Goal: Information Seeking & Learning: Check status

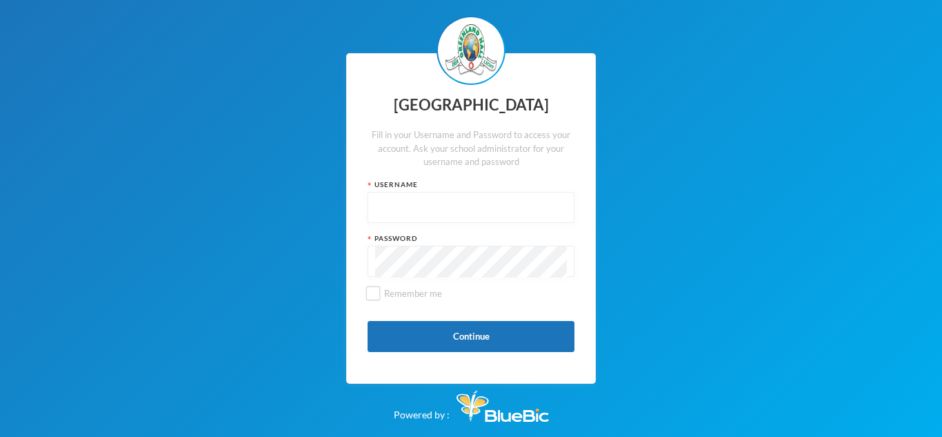
click at [391, 203] on input "text" at bounding box center [471, 207] width 192 height 31
type input "glh25cs25"
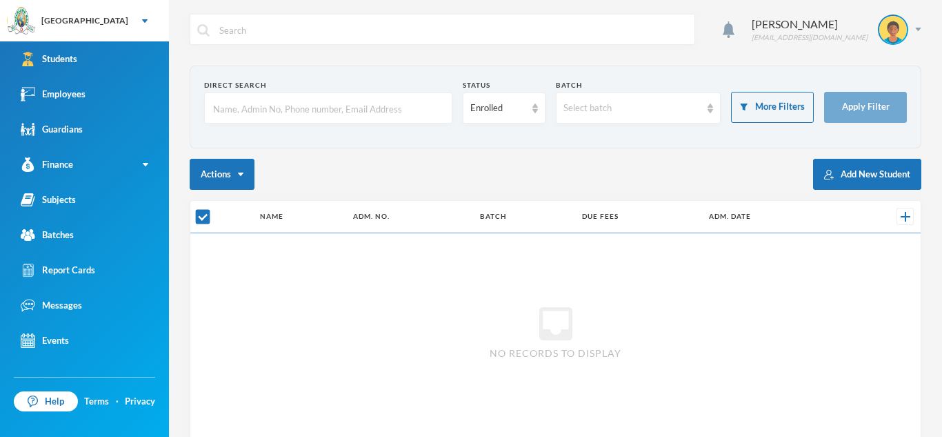
checkbox input "false"
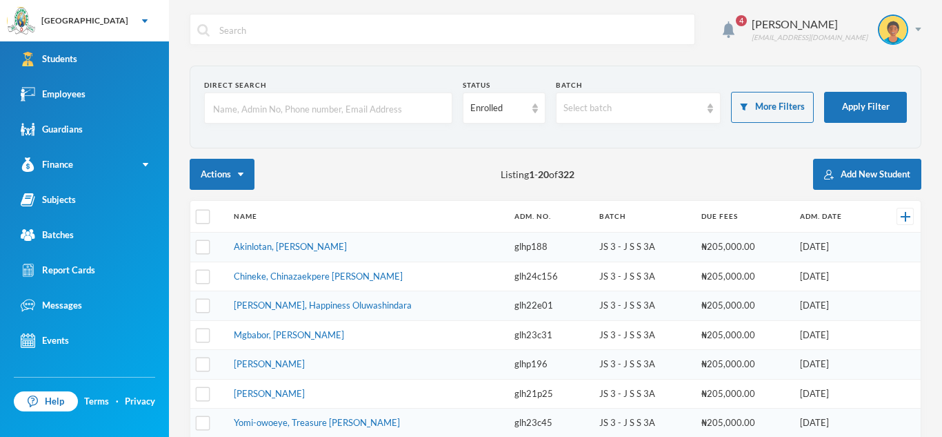
click at [386, 246] on td "Akinlotan, Oluwatofiyinfun Christabel" at bounding box center [367, 247] width 281 height 30
click at [347, 247] on link "Akinlotan, Oluwatofiyinfun Christabel" at bounding box center [290, 246] width 113 height 11
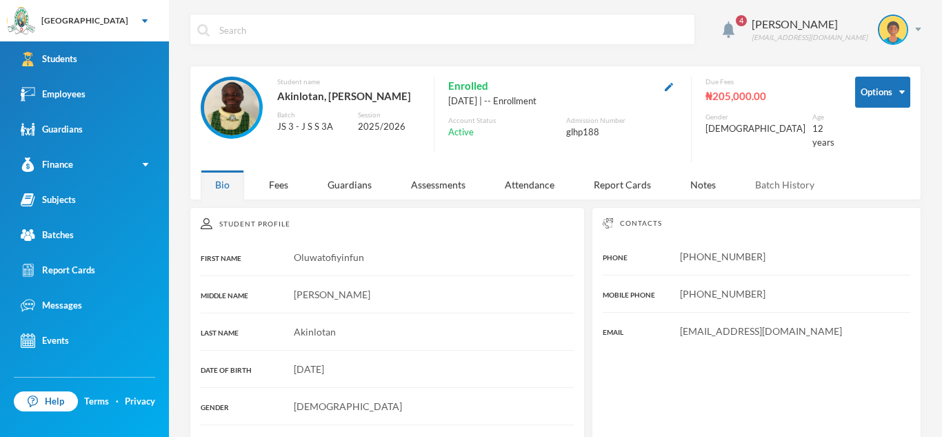
click at [769, 185] on div "Batch History" at bounding box center [785, 185] width 88 height 30
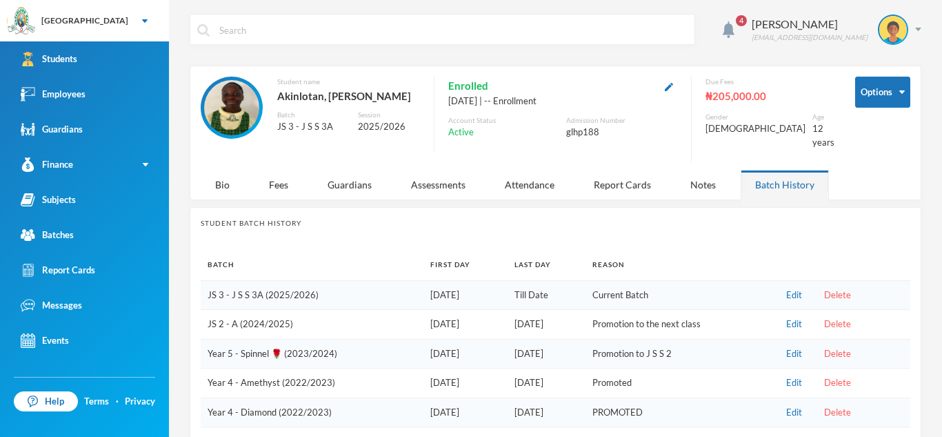
click at [710, 243] on div "Student Batch History Batch First Day Last Day Reason JS 3 - J S S 3A (2025/202…" at bounding box center [556, 410] width 732 height 406
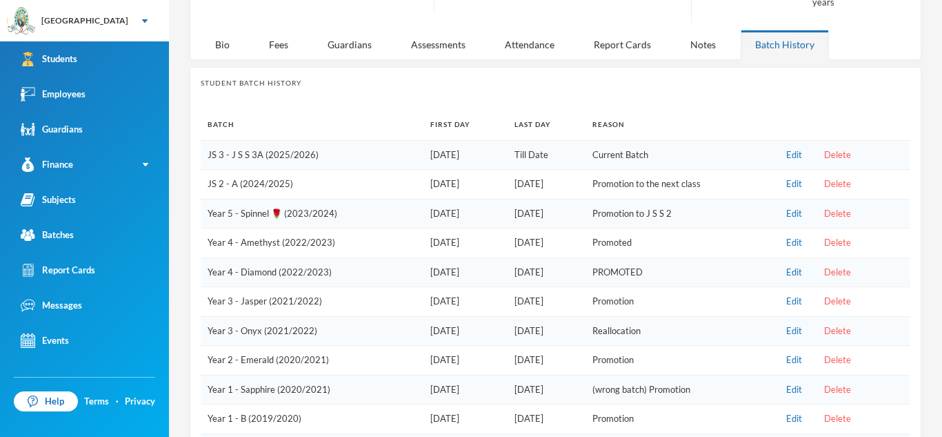
scroll to position [146, 0]
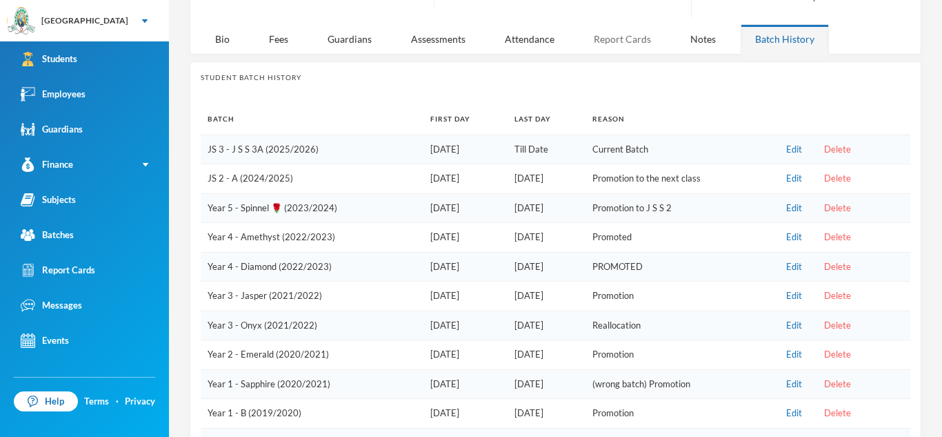
click at [623, 41] on div "Report Cards" at bounding box center [622, 39] width 86 height 30
